Goal: Check status: Check status

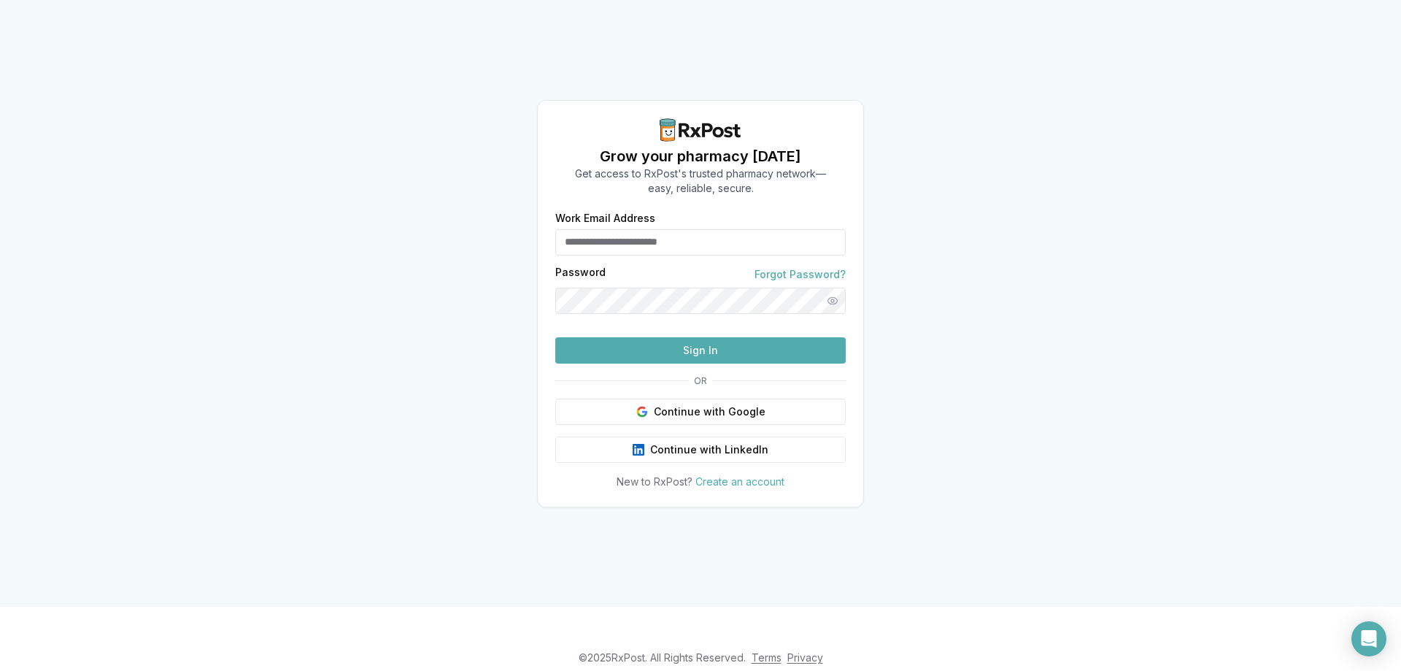
type input "**********"
click at [771, 363] on button "Sign In" at bounding box center [700, 350] width 290 height 26
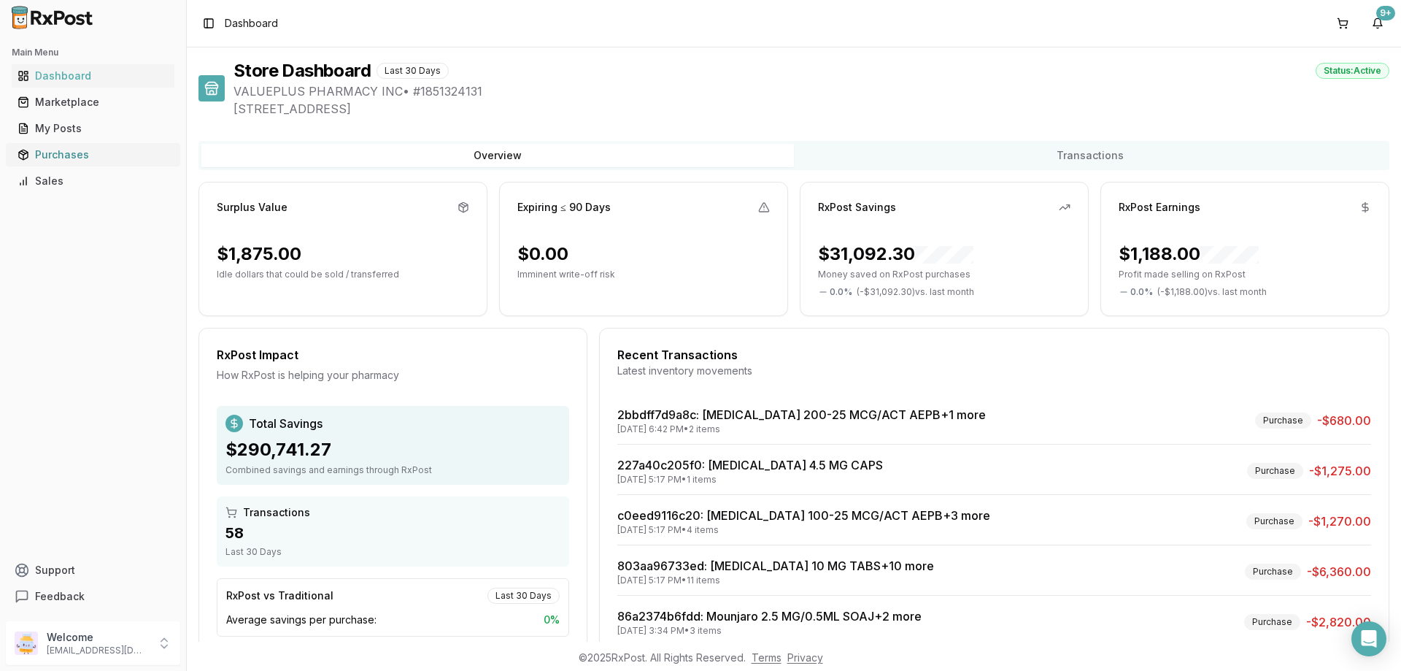
click at [69, 147] on link "Purchases" at bounding box center [93, 155] width 163 height 26
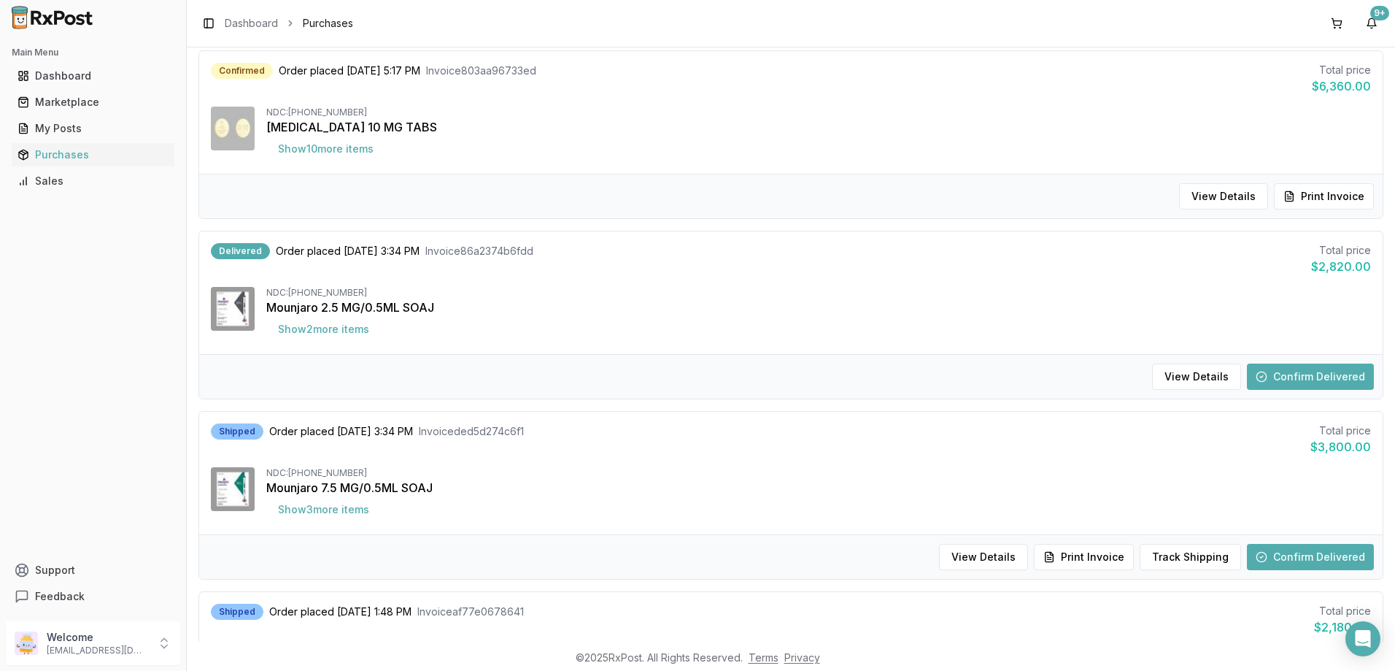
scroll to position [657, 0]
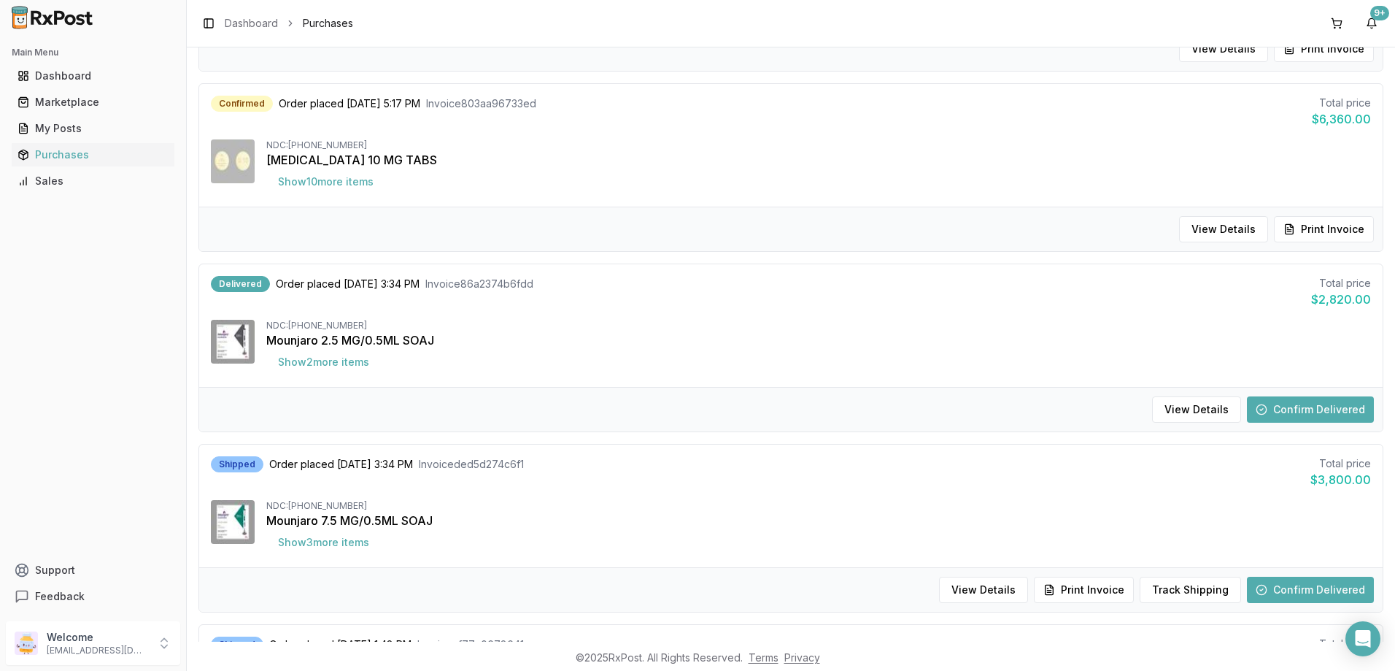
click at [1327, 585] on button "Confirm Delivered" at bounding box center [1310, 589] width 127 height 26
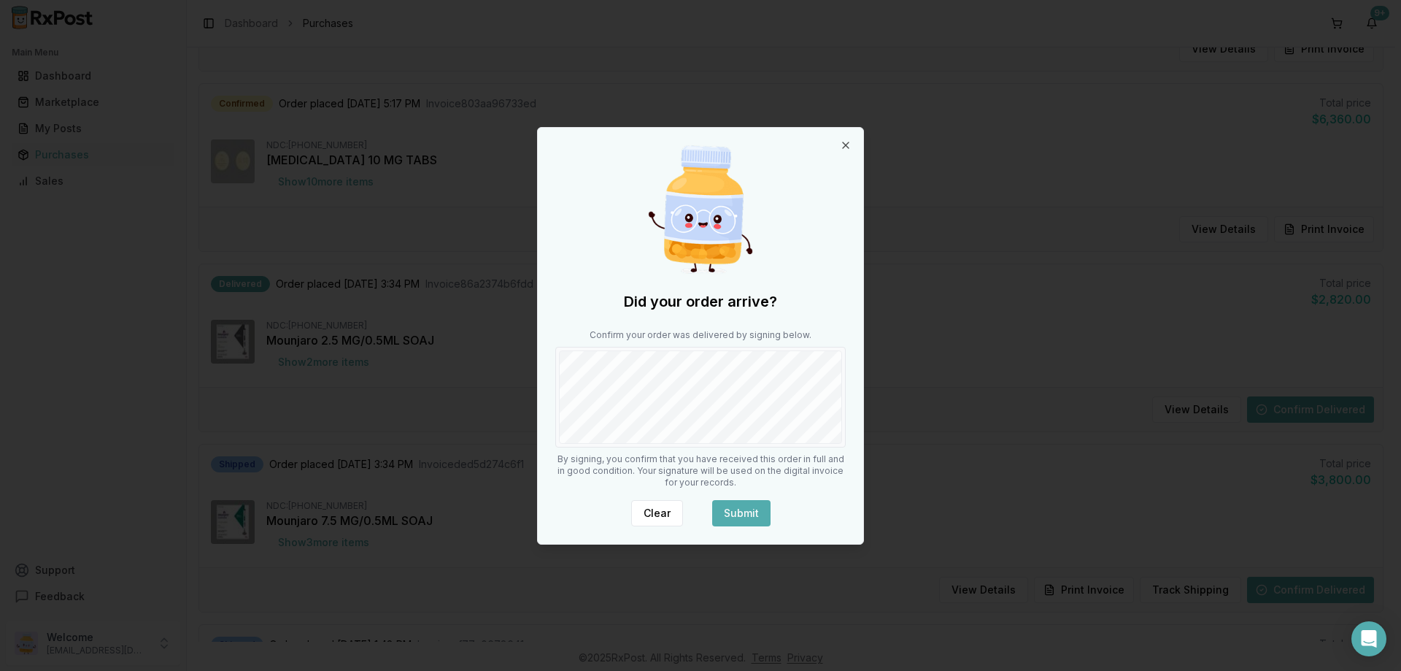
click at [741, 507] on button "Submit" at bounding box center [741, 513] width 58 height 26
